Goal: Task Accomplishment & Management: Manage account settings

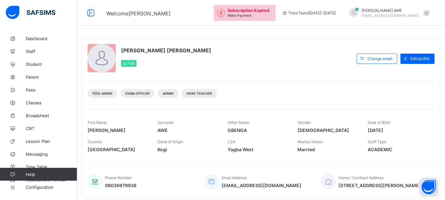
click at [391, 6] on div "Subscription Expired Make Payment Third Term / [DATE]-[DATE] [PERSON_NAME] [EMA…" at bounding box center [329, 13] width 231 height 26
click at [392, 13] on div "[PERSON_NAME] [EMAIL_ADDRESS][DOMAIN_NAME]" at bounding box center [390, 13] width 57 height 10
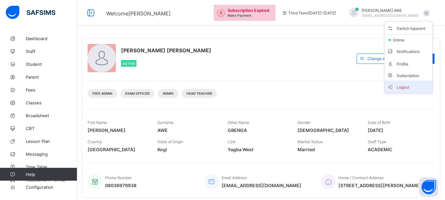
click at [410, 86] on span "Logout" at bounding box center [408, 86] width 42 height 7
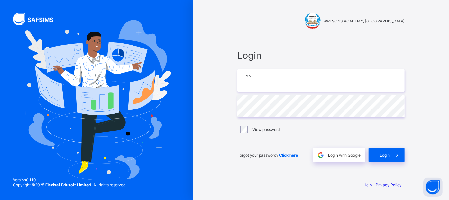
click at [296, 80] on input "email" at bounding box center [320, 80] width 167 height 23
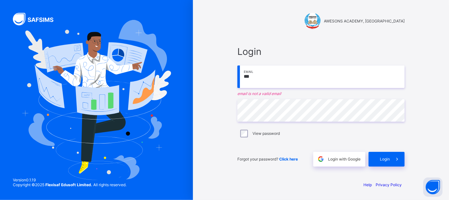
type input "**********"
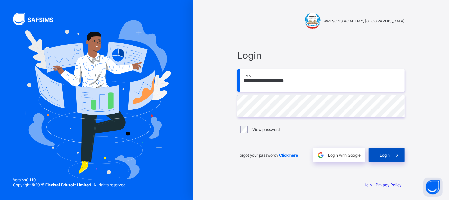
click at [384, 153] on span "Login" at bounding box center [385, 155] width 10 height 5
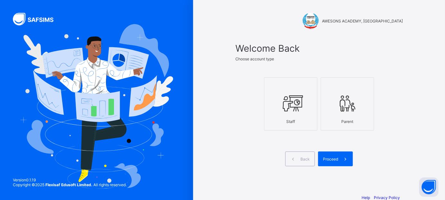
click at [291, 89] on div at bounding box center [290, 86] width 46 height 10
click at [331, 157] on span "Proceed" at bounding box center [330, 159] width 15 height 5
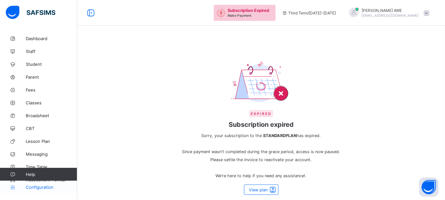
click at [36, 189] on span "Configuration" at bounding box center [51, 187] width 51 height 5
click at [28, 189] on span "Configuration" at bounding box center [51, 187] width 51 height 5
click at [38, 187] on span "Configuration" at bounding box center [51, 187] width 51 height 5
